Goal: Learn about a topic

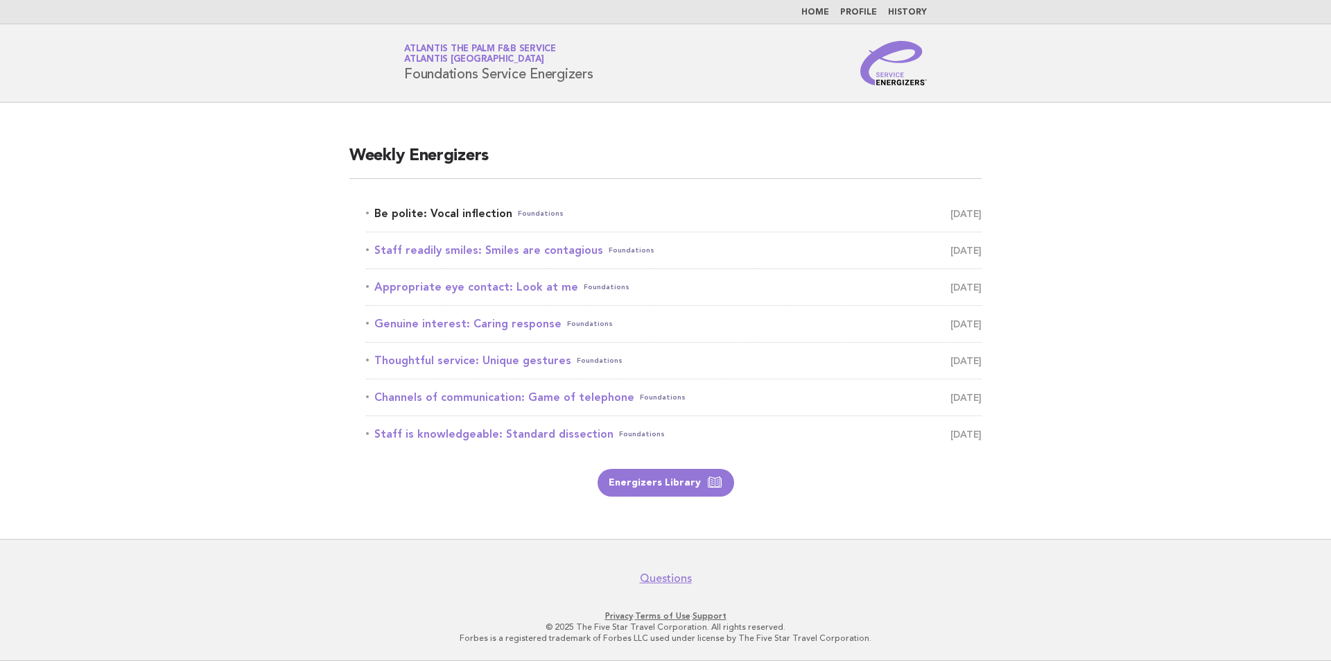
click at [494, 211] on link "Be polite: Vocal inflection Foundations August 24" at bounding box center [674, 213] width 616 height 19
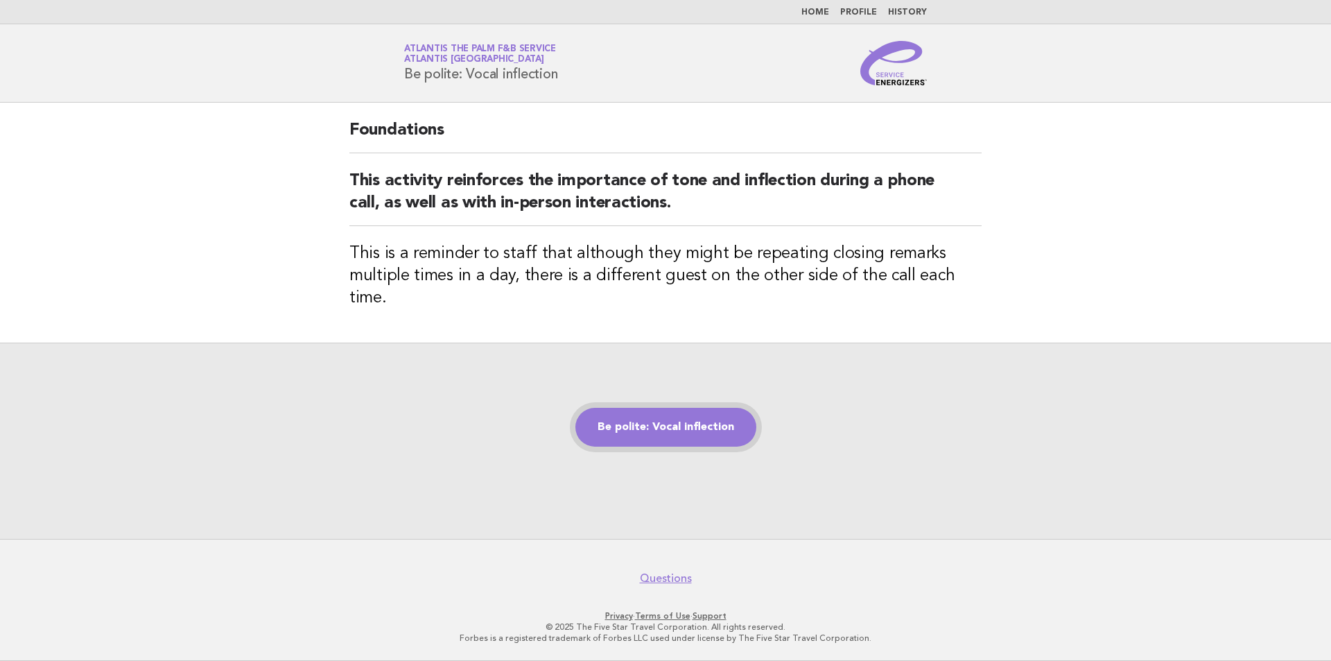
click at [663, 426] on link "Be polite: Vocal inflection" at bounding box center [665, 427] width 181 height 39
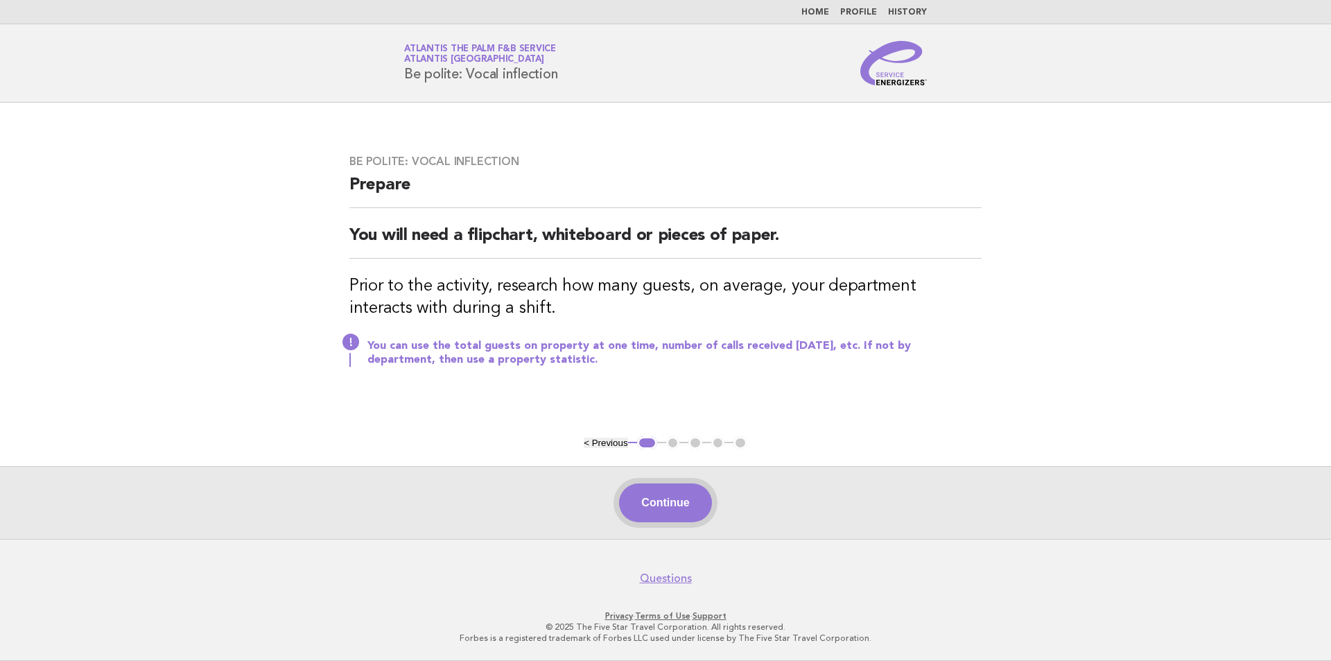
click at [641, 506] on button "Continue" at bounding box center [665, 502] width 92 height 39
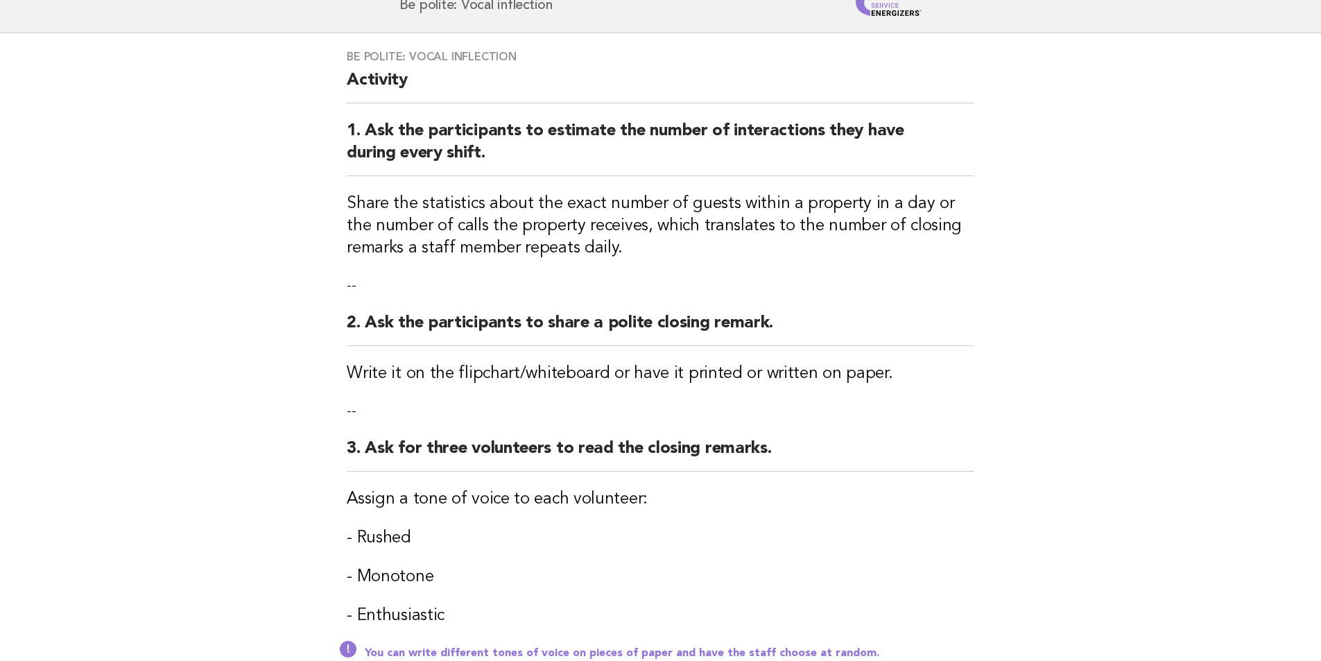
scroll to position [139, 0]
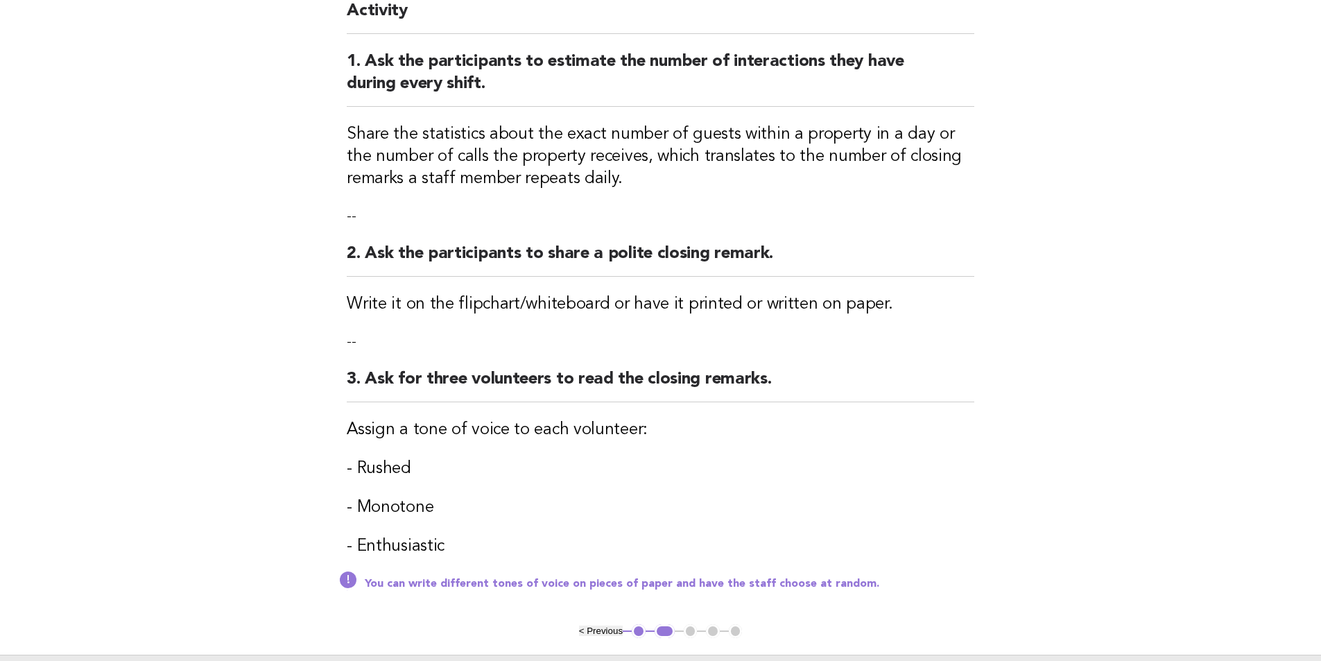
click at [686, 629] on ul "< Previous 1 2 3 4 5" at bounding box center [661, 631] width 164 height 14
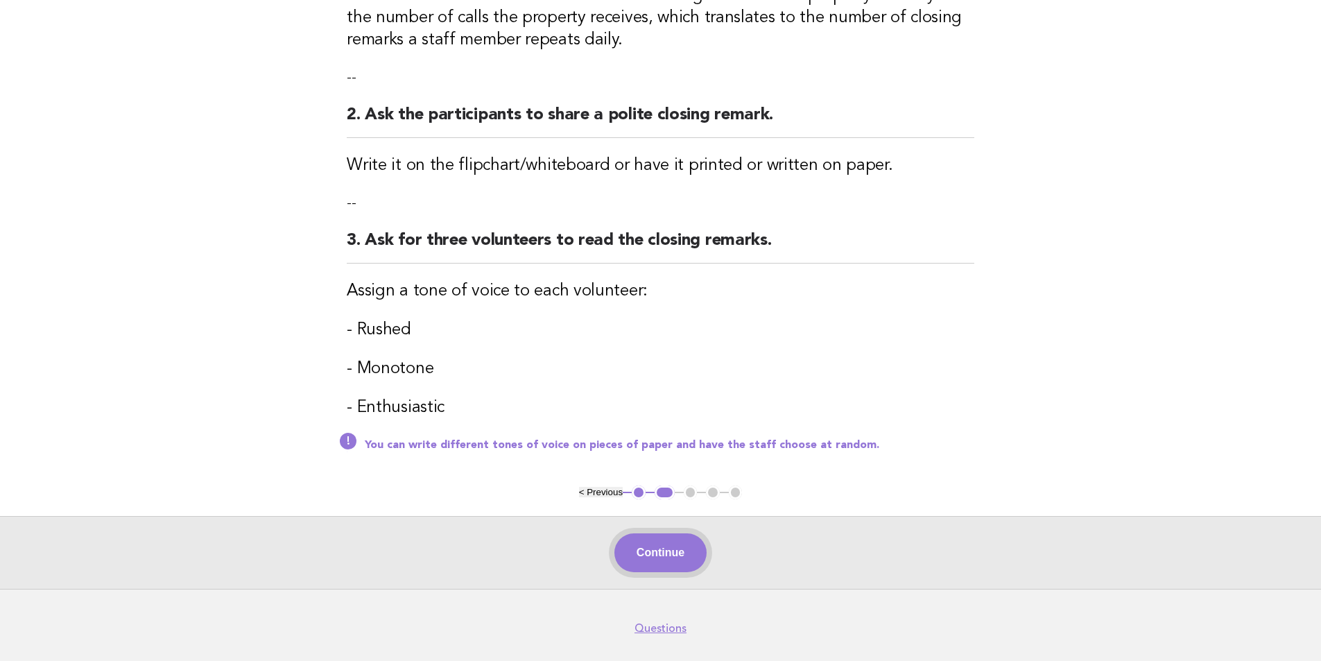
click at [661, 553] on button "Continue" at bounding box center [660, 552] width 92 height 39
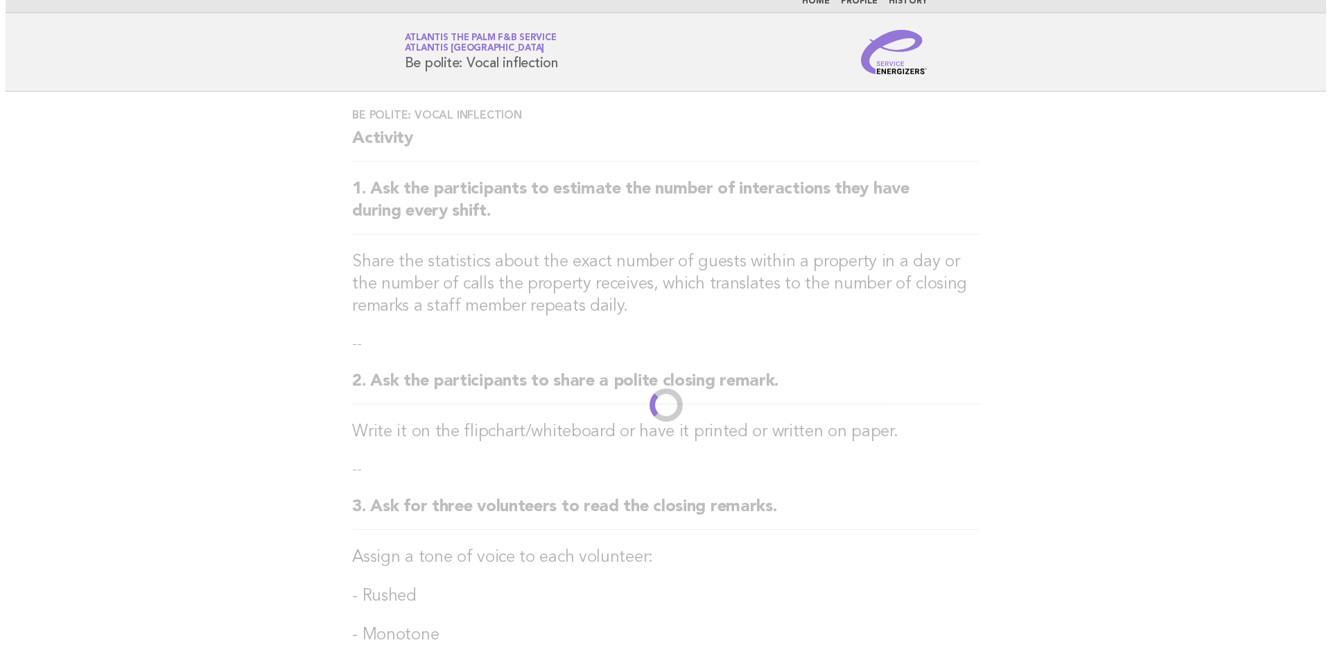
scroll to position [0, 0]
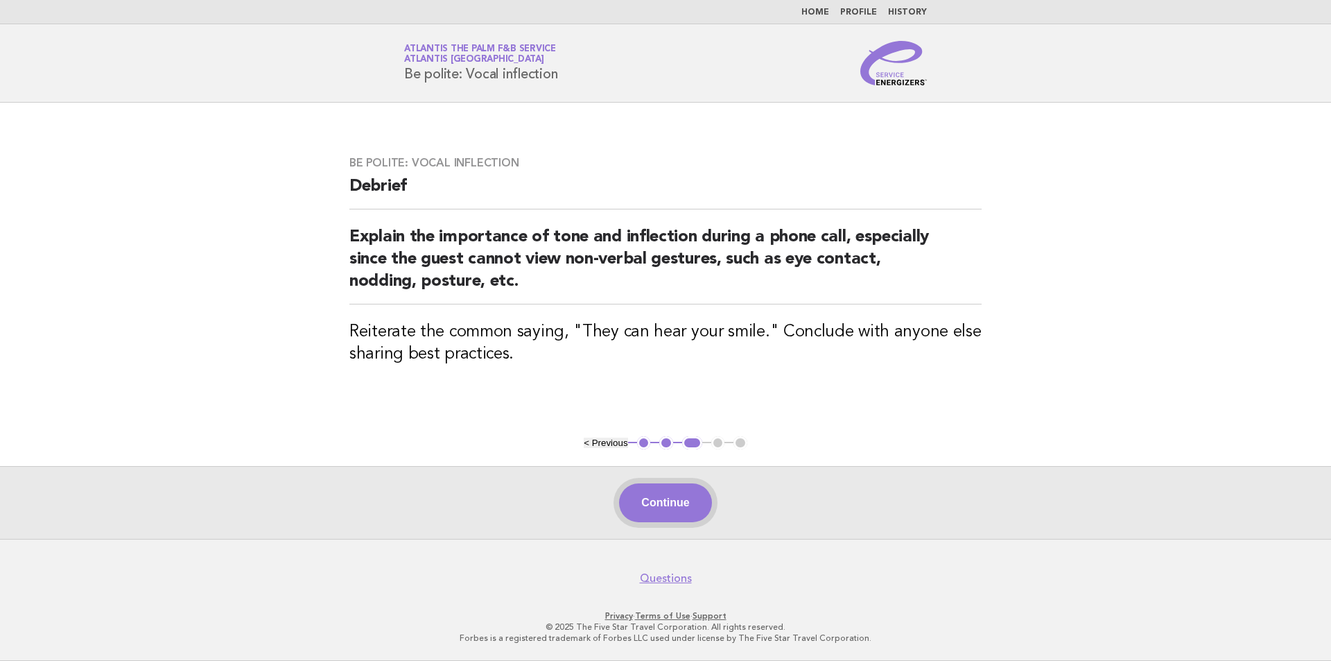
click at [637, 504] on button "Continue" at bounding box center [665, 502] width 92 height 39
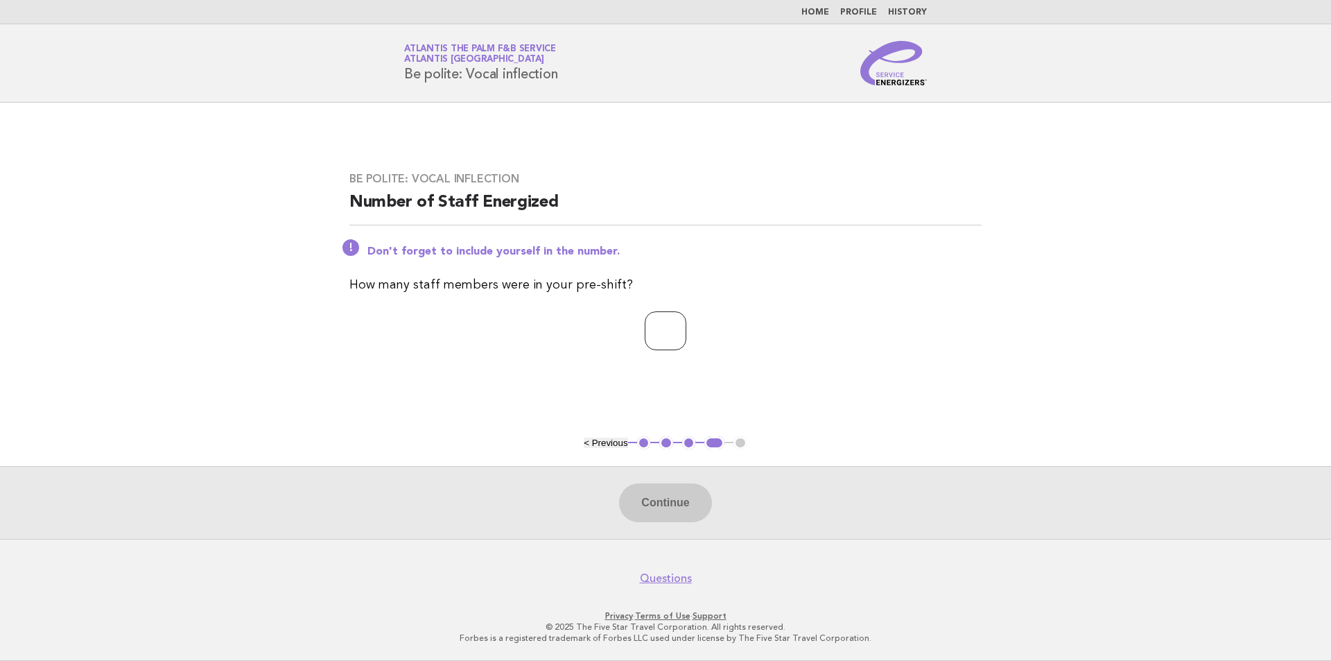
click at [645, 336] on input "number" at bounding box center [666, 330] width 42 height 39
type input "**"
click at [650, 501] on button "Continue" at bounding box center [665, 502] width 92 height 39
